Goal: Task Accomplishment & Management: Complete application form

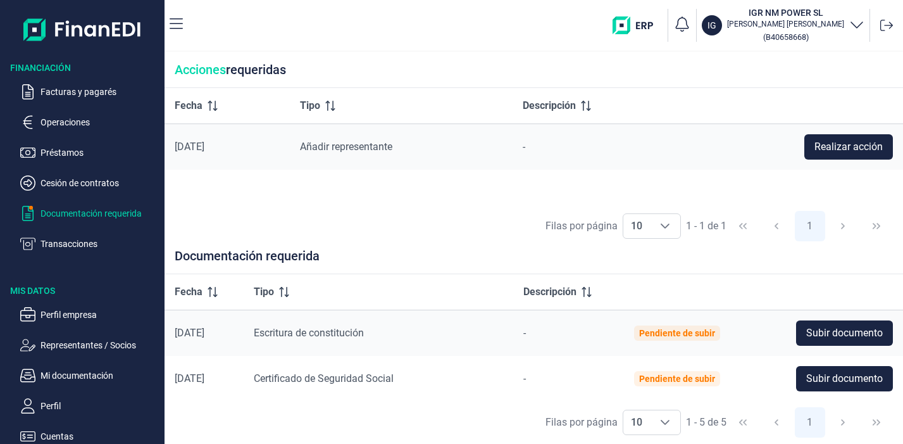
click at [830, 334] on span "Subir documento" at bounding box center [844, 332] width 77 height 15
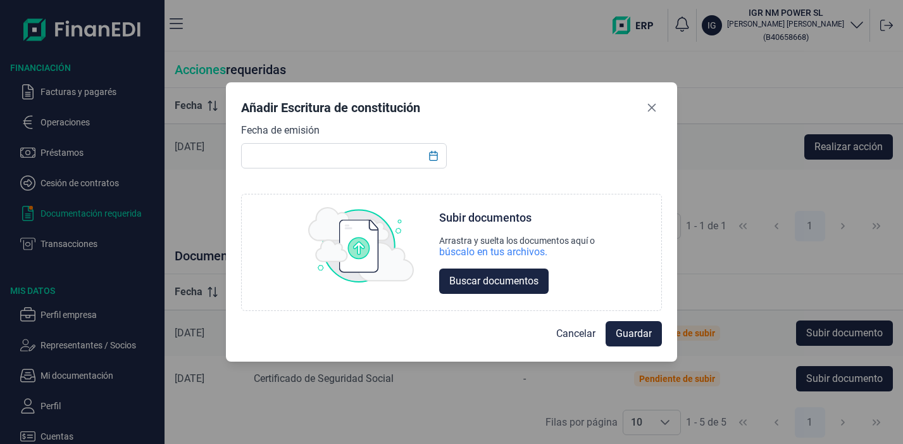
click at [472, 279] on span "Buscar documentos" at bounding box center [493, 280] width 89 height 15
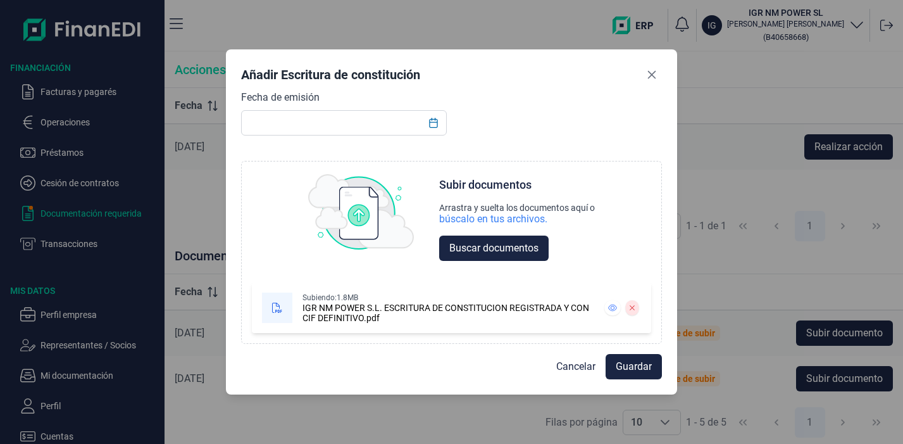
click at [640, 373] on span "Guardar" at bounding box center [634, 366] width 36 height 15
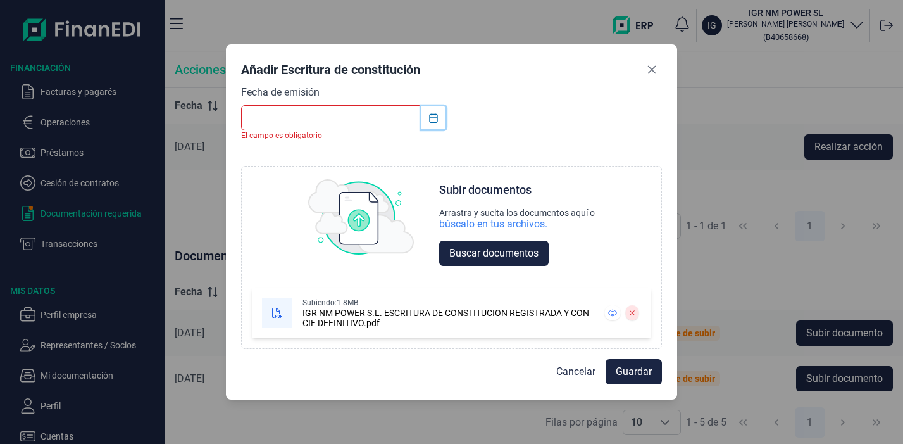
click at [437, 117] on icon "Choose Date" at bounding box center [434, 118] width 10 height 10
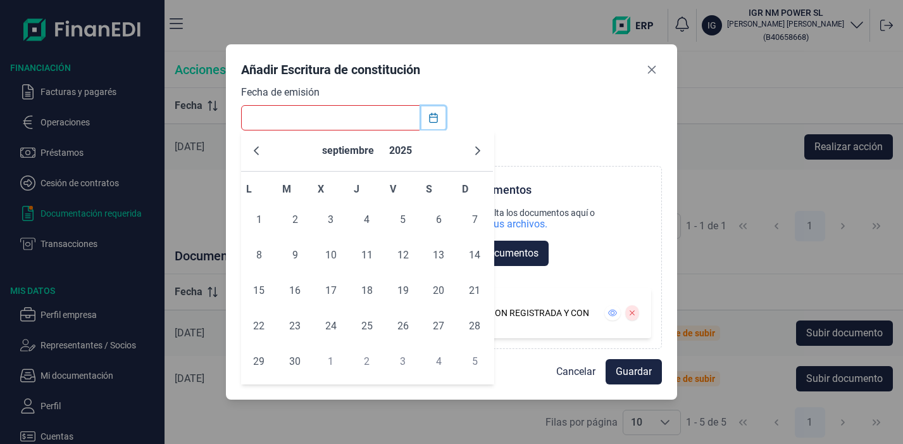
click at [437, 117] on icon "Choose Date" at bounding box center [434, 118] width 10 height 10
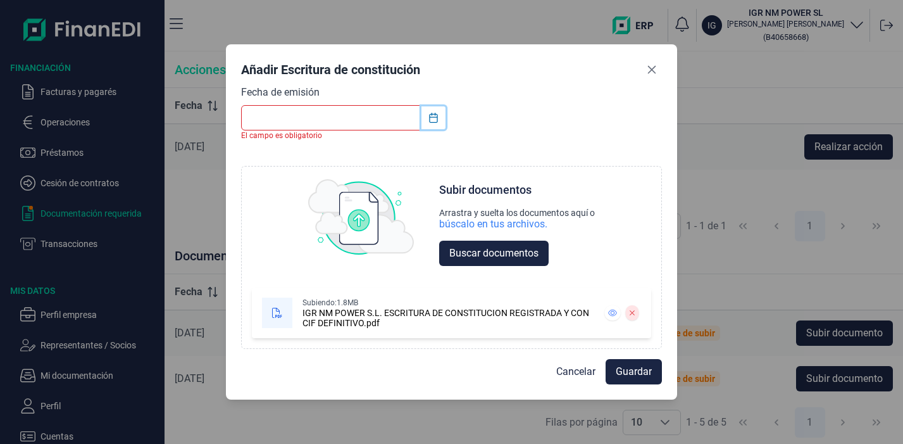
click at [425, 120] on button "Choose Date" at bounding box center [434, 117] width 24 height 23
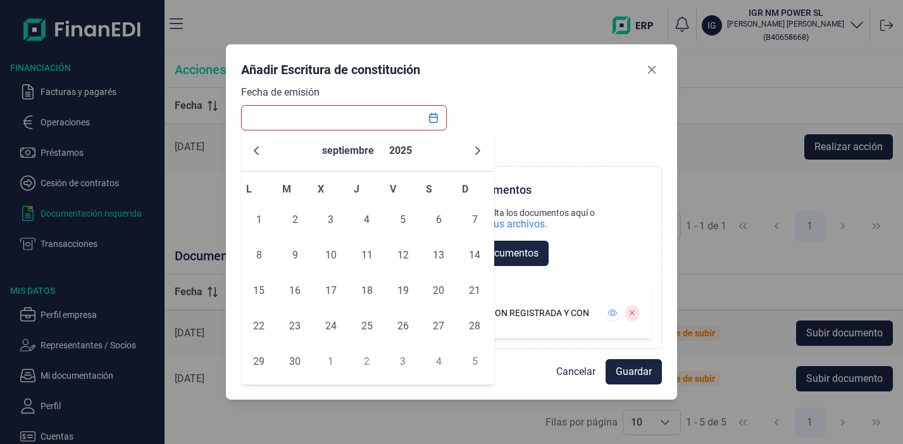
click at [253, 149] on icon "Previous Month" at bounding box center [256, 151] width 10 height 10
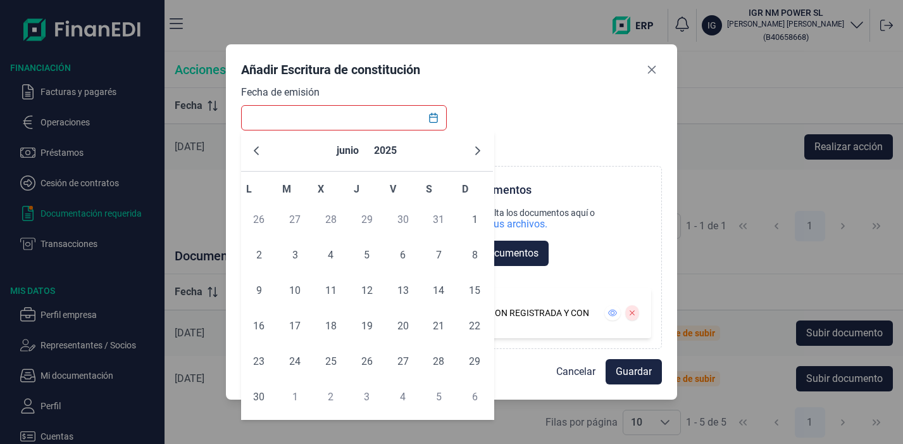
click at [253, 149] on icon "Previous Month" at bounding box center [256, 151] width 10 height 10
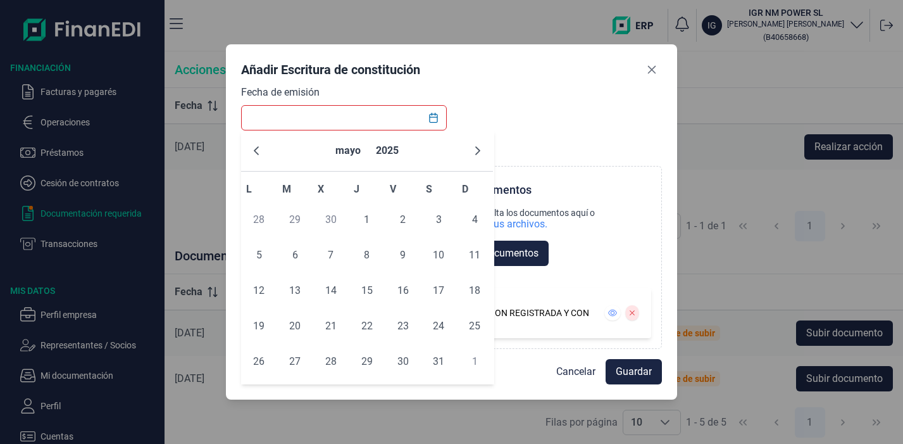
click at [253, 149] on icon "Previous Month" at bounding box center [256, 151] width 10 height 10
click at [479, 153] on icon "Next Month" at bounding box center [478, 151] width 10 height 10
click at [334, 295] on span "14" at bounding box center [330, 290] width 25 height 25
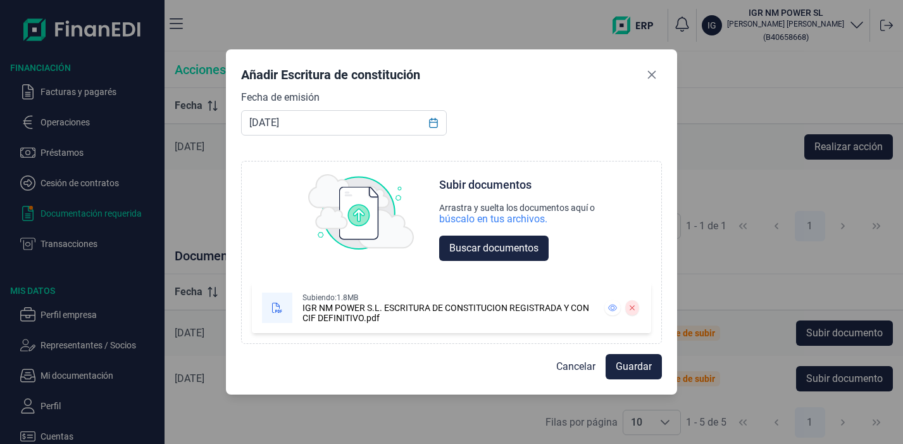
click at [297, 125] on input "[DATE]" at bounding box center [344, 122] width 206 height 25
click at [435, 127] on icon "Choose Date" at bounding box center [434, 123] width 10 height 10
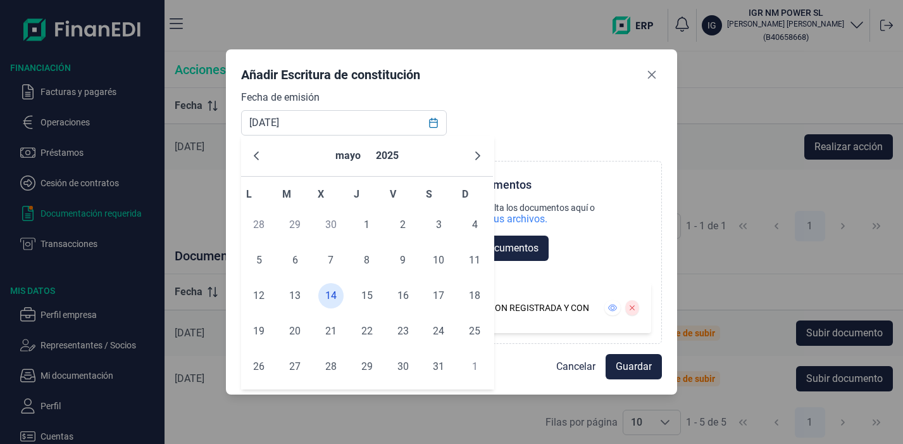
click at [392, 157] on button "2025" at bounding box center [387, 156] width 33 height 30
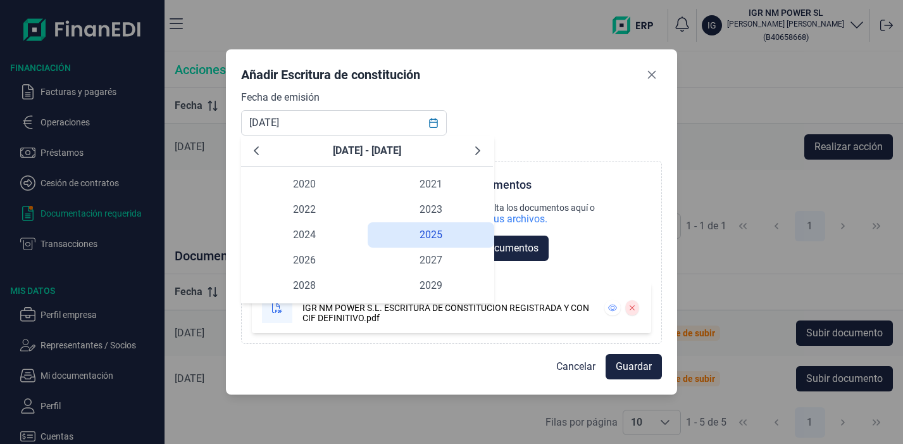
click at [320, 187] on span "2020" at bounding box center [304, 184] width 127 height 25
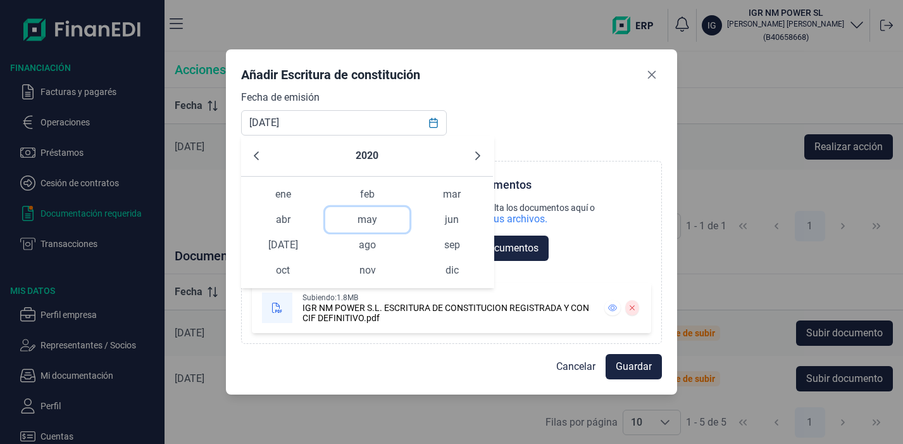
click at [363, 222] on span "may" at bounding box center [367, 219] width 84 height 25
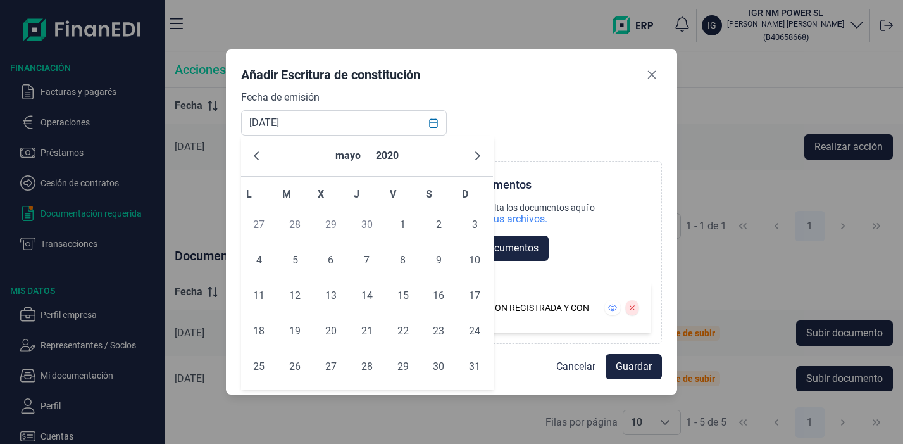
click at [363, 296] on span "14" at bounding box center [366, 295] width 25 height 25
type input "[DATE]"
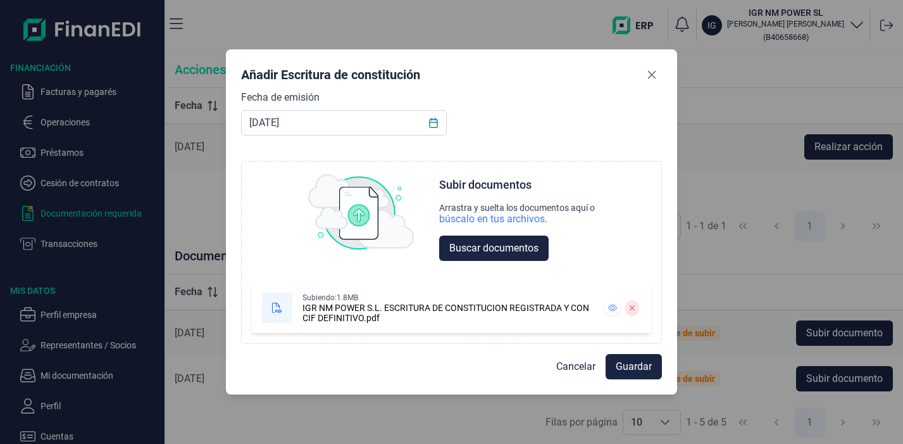
click at [642, 370] on span "Guardar" at bounding box center [634, 366] width 36 height 15
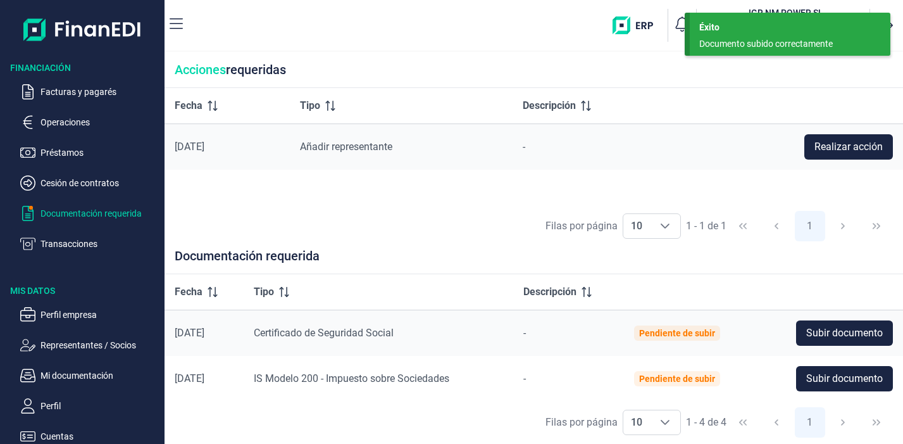
click at [829, 379] on span "Subir documento" at bounding box center [844, 378] width 77 height 15
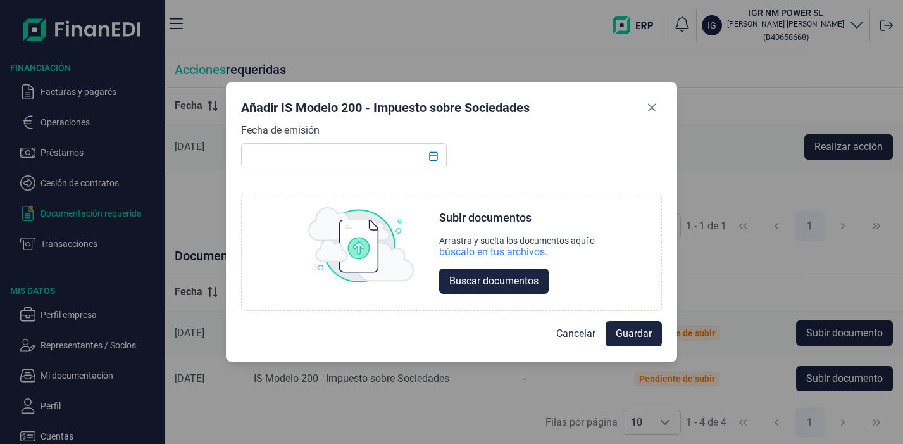
click at [479, 272] on button "Buscar documentos" at bounding box center [494, 280] width 110 height 25
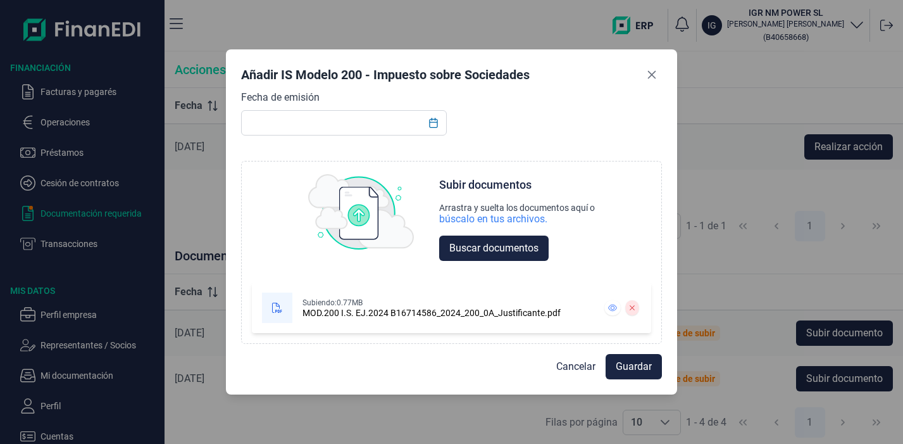
click at [611, 308] on icon at bounding box center [613, 308] width 9 height 8
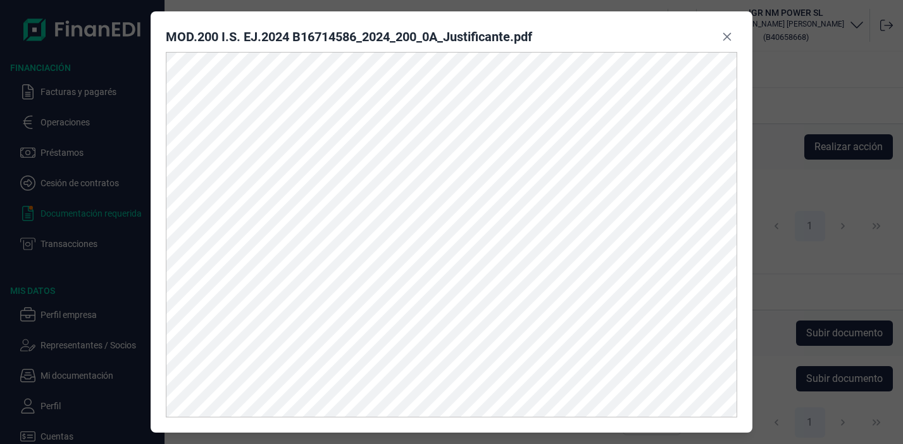
click at [720, 35] on button "Close" at bounding box center [727, 37] width 20 height 20
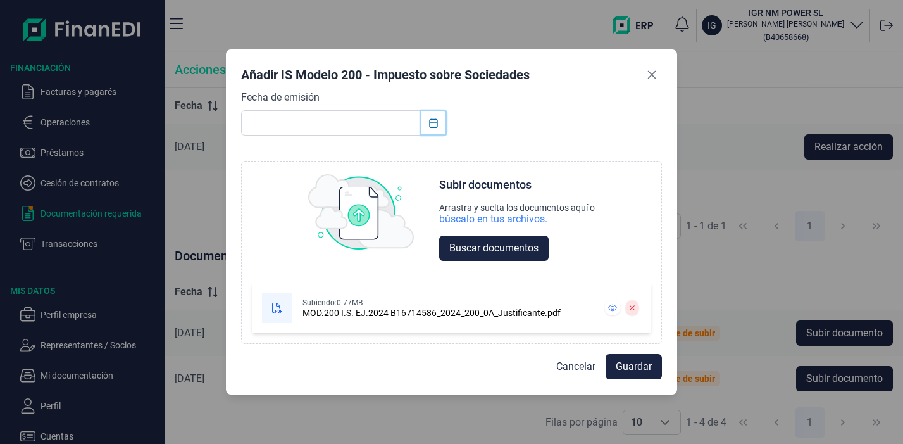
click at [434, 120] on icon "Choose Date" at bounding box center [434, 123] width 10 height 10
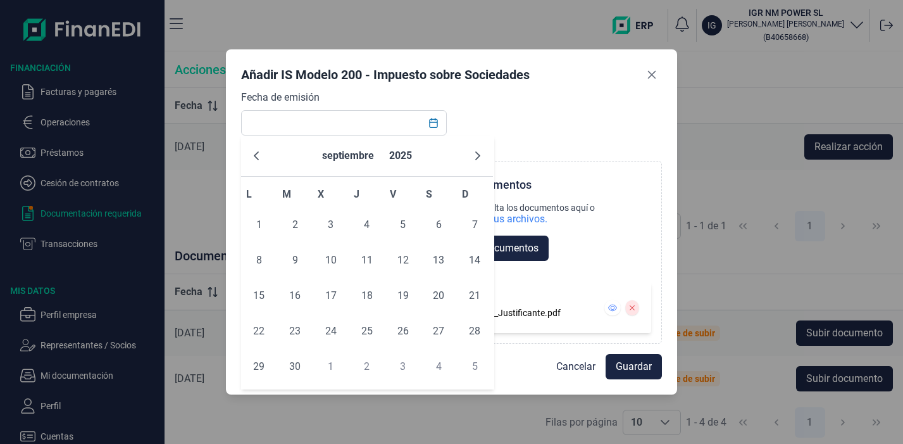
click at [256, 157] on icon "Previous Month" at bounding box center [256, 155] width 5 height 9
click at [302, 335] on span "22" at bounding box center [294, 330] width 25 height 25
type input "[DATE]"
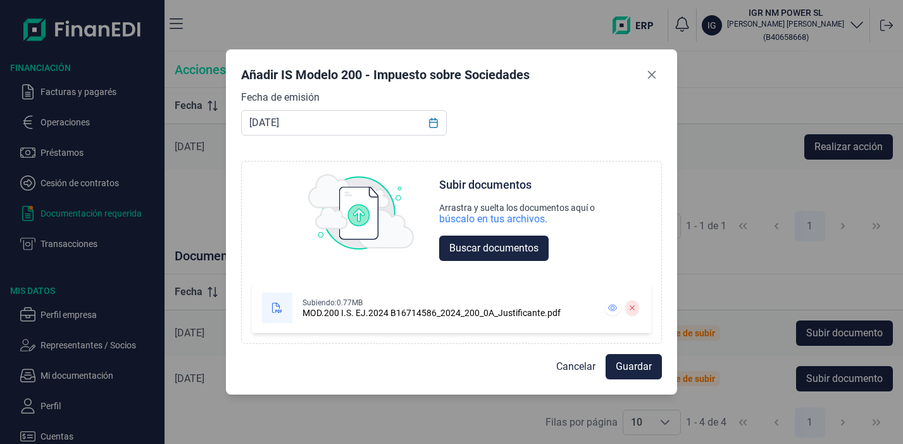
click at [642, 370] on span "Guardar" at bounding box center [634, 366] width 36 height 15
